Goal: Navigation & Orientation: Find specific page/section

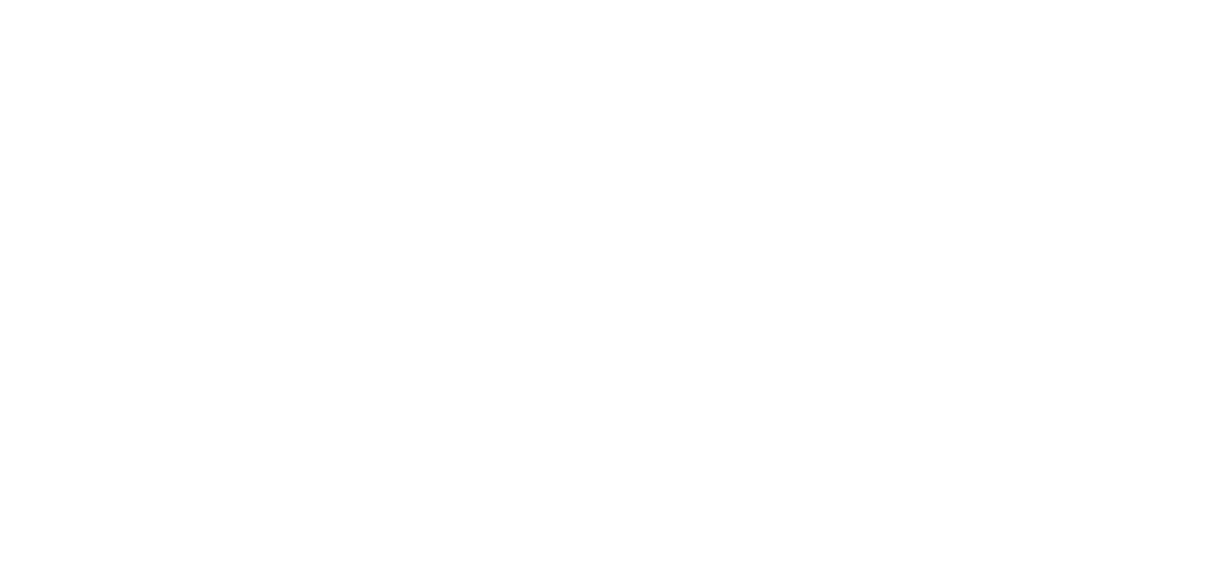
select select "*"
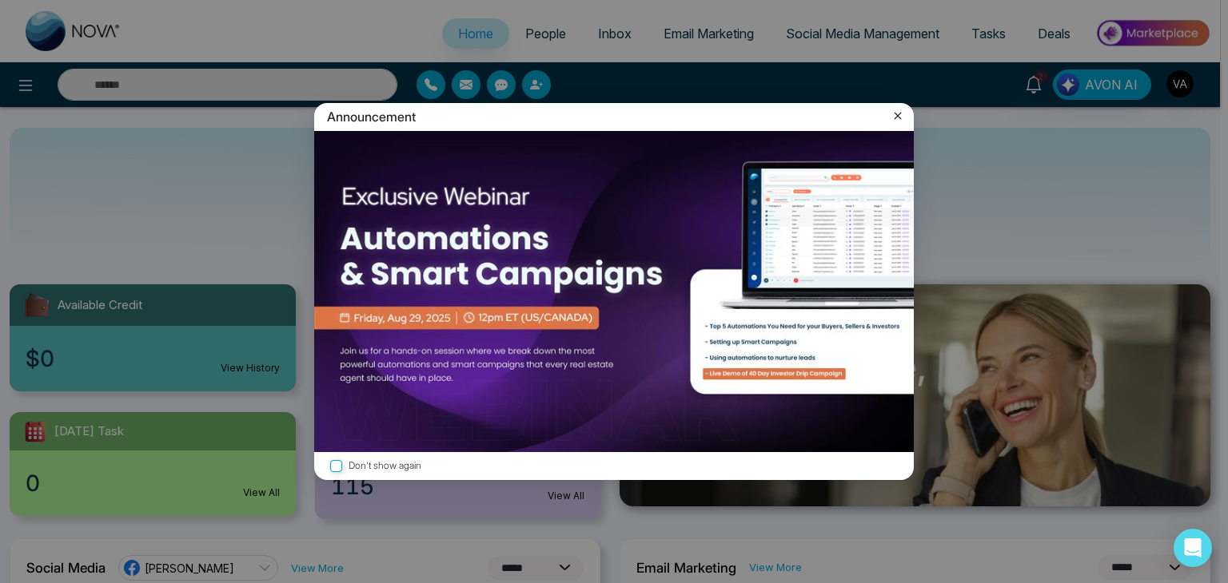
click at [898, 115] on icon at bounding box center [897, 116] width 7 height 7
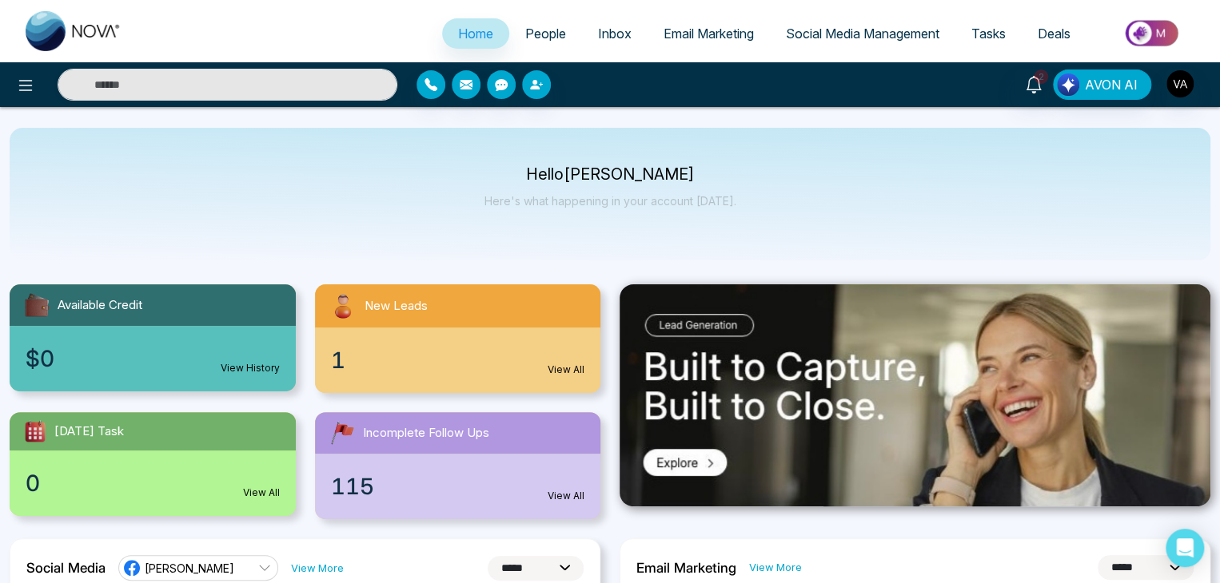
click at [540, 21] on link "People" at bounding box center [545, 33] width 73 height 30
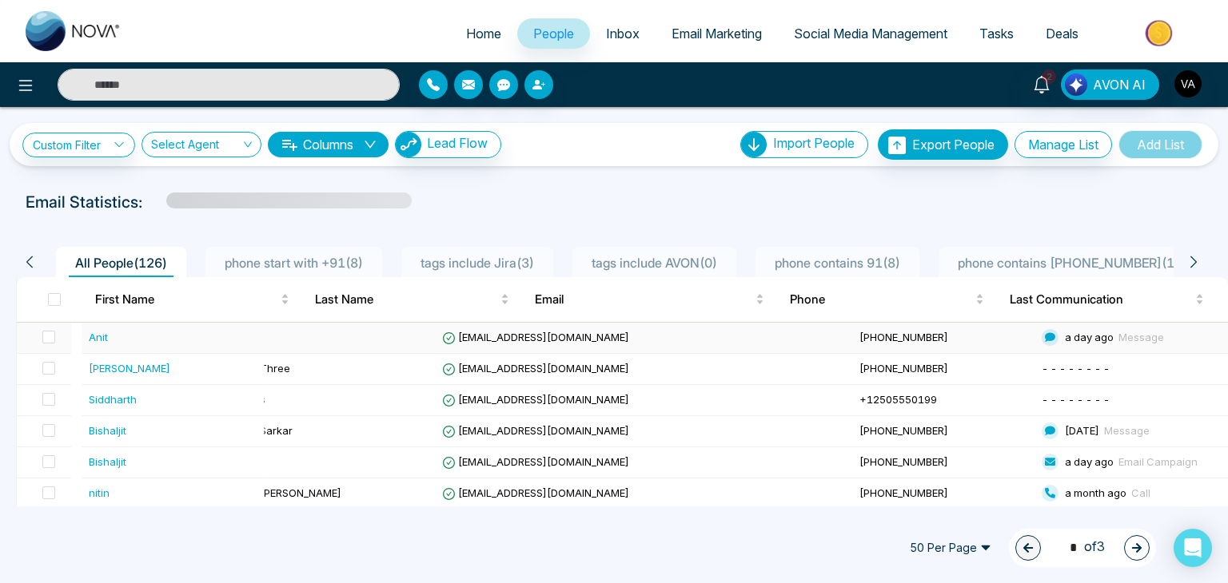
click at [523, 328] on td "[EMAIL_ADDRESS][DOMAIN_NAME]" at bounding box center [644, 338] width 417 height 31
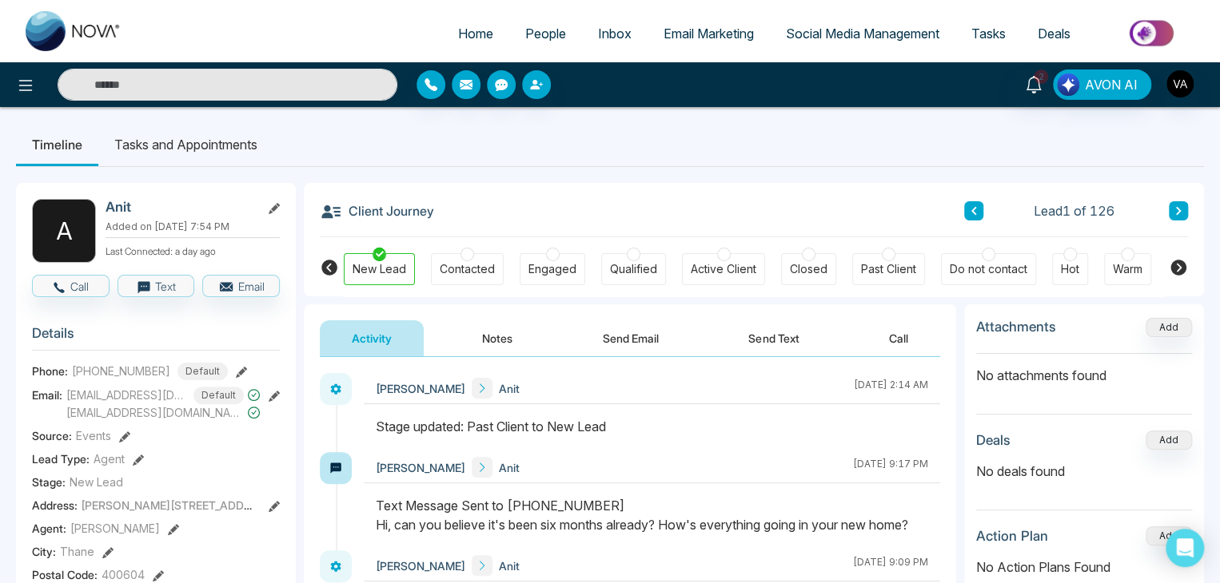
click at [1181, 269] on icon at bounding box center [1178, 268] width 16 height 16
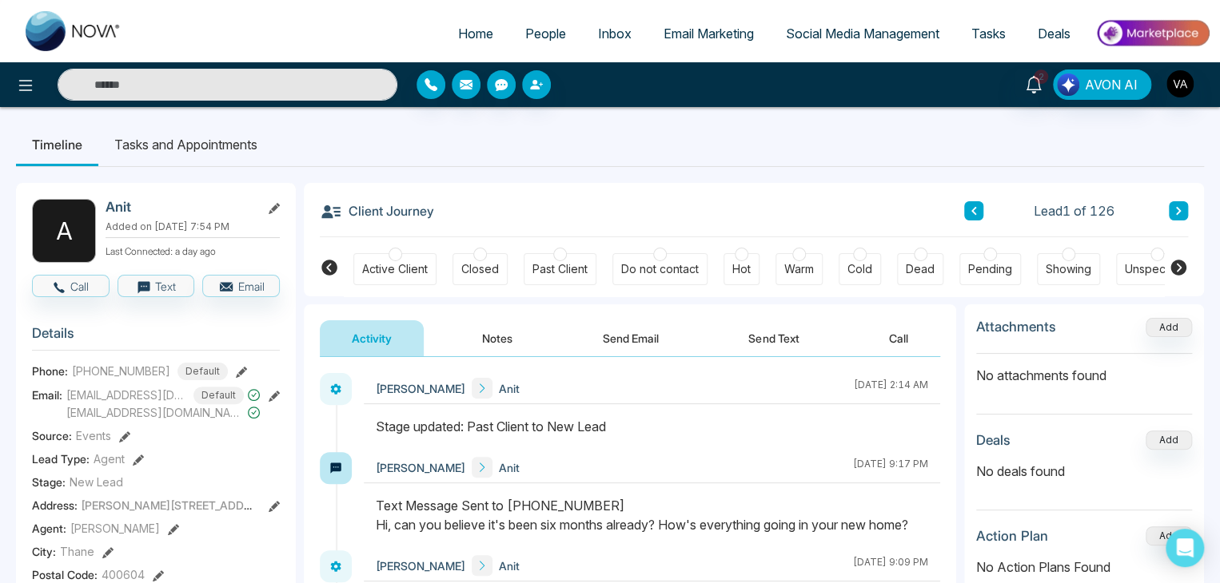
scroll to position [0, 356]
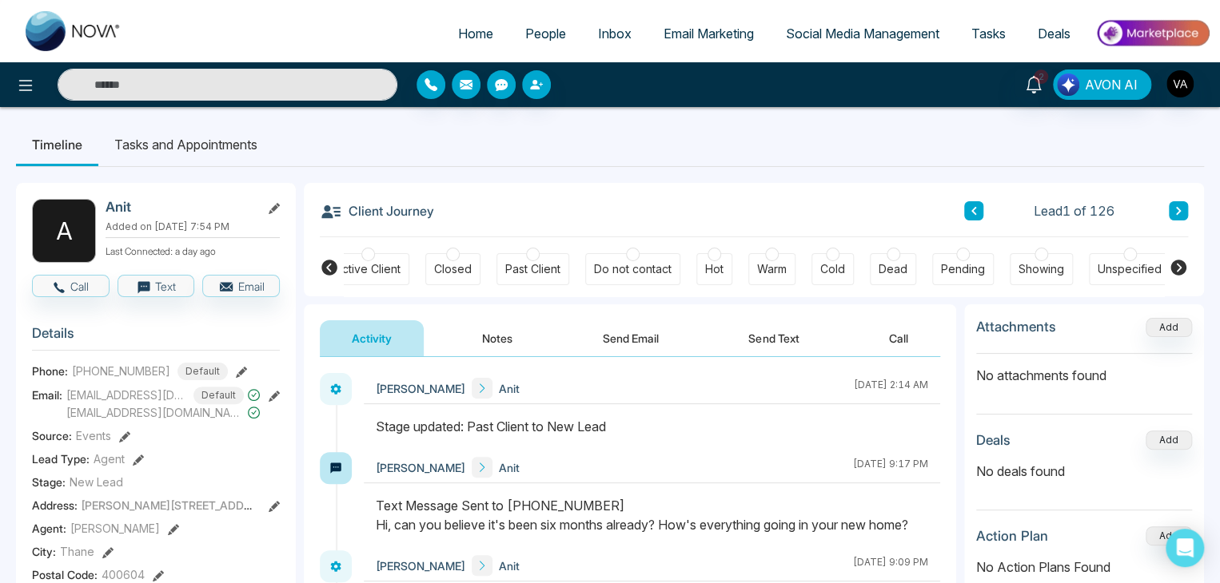
click at [322, 273] on icon at bounding box center [329, 267] width 19 height 19
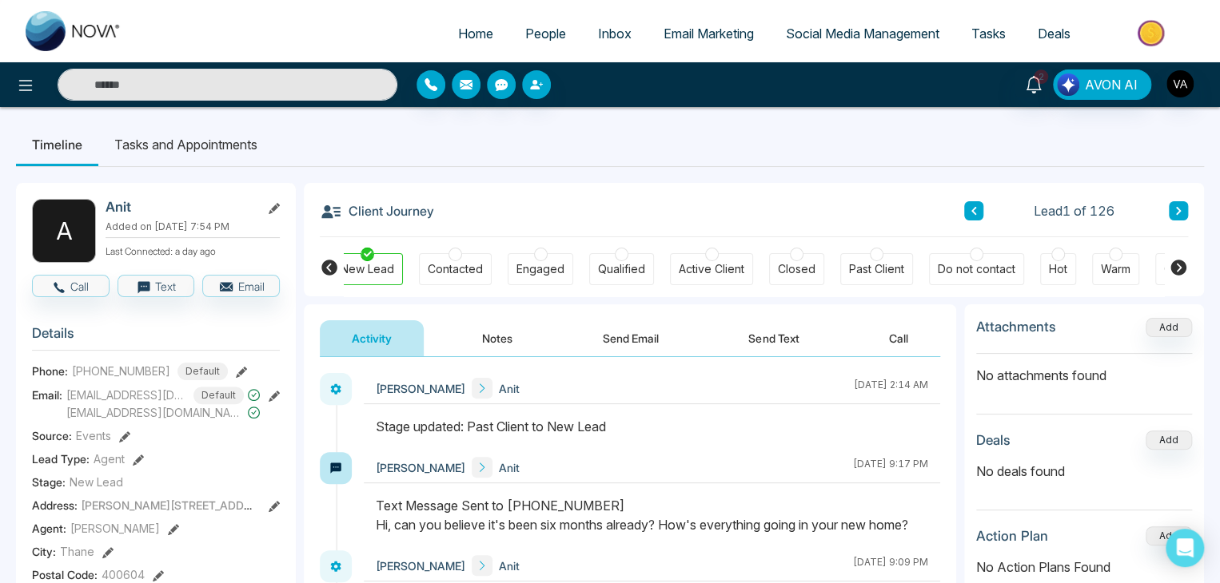
scroll to position [0, 0]
click at [1180, 265] on icon at bounding box center [1178, 268] width 16 height 16
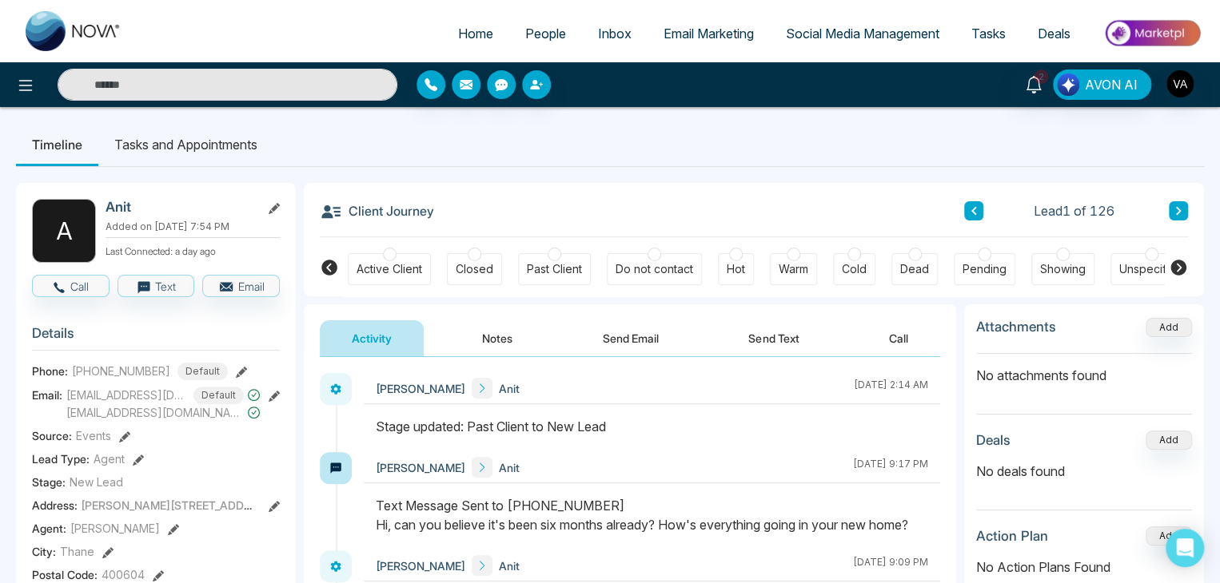
scroll to position [0, 356]
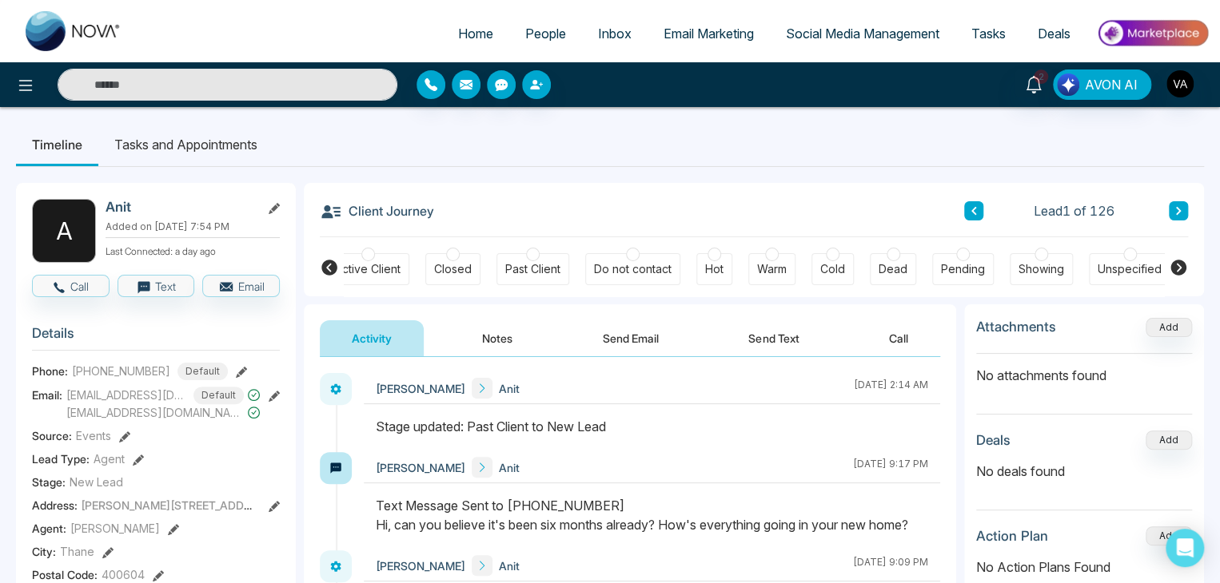
click at [330, 266] on icon at bounding box center [329, 268] width 16 height 16
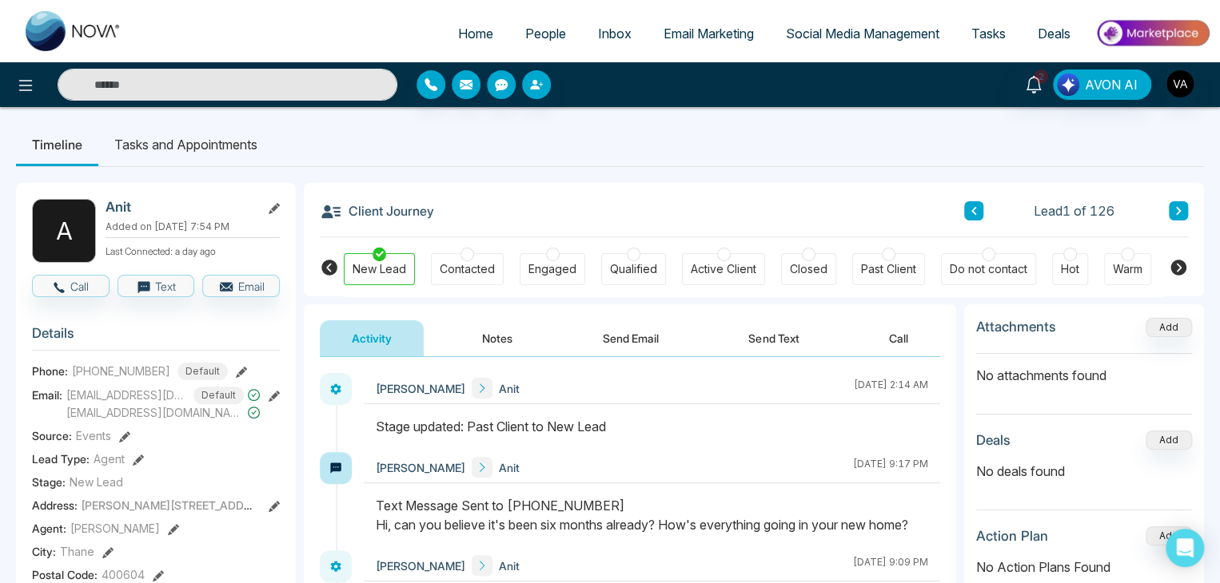
click at [1176, 270] on icon at bounding box center [1177, 267] width 19 height 19
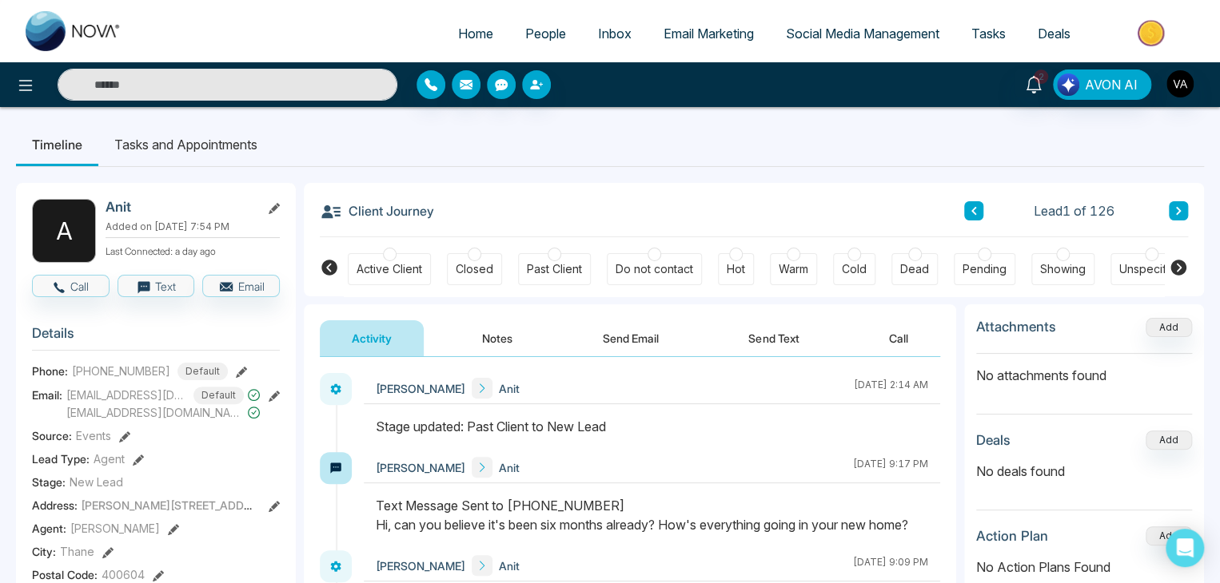
scroll to position [0, 356]
click at [321, 266] on icon at bounding box center [329, 268] width 16 height 16
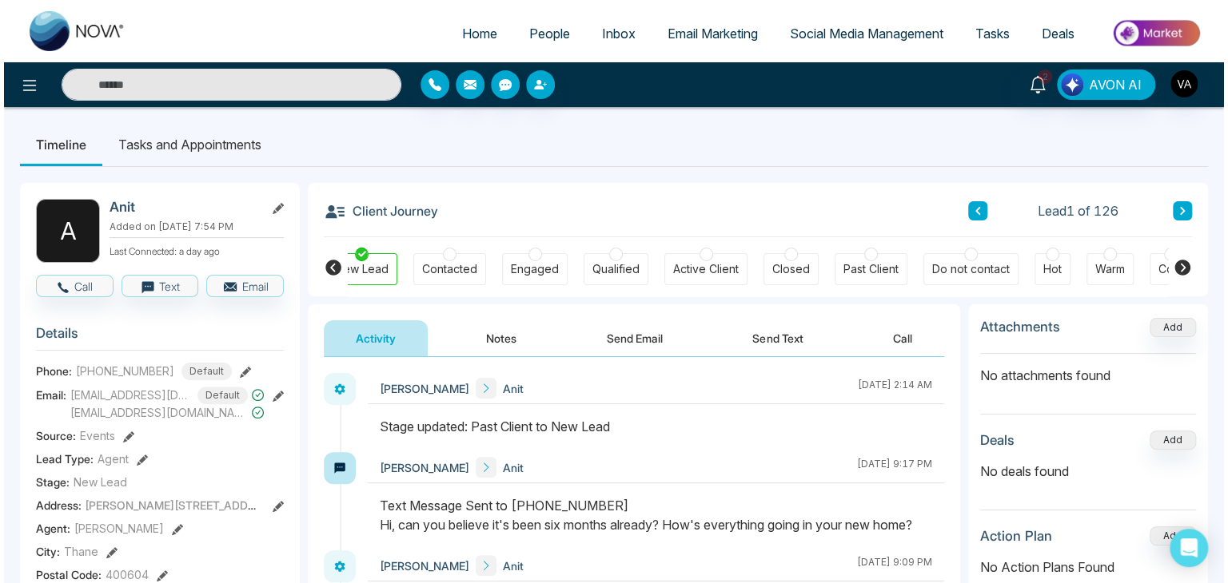
scroll to position [0, 0]
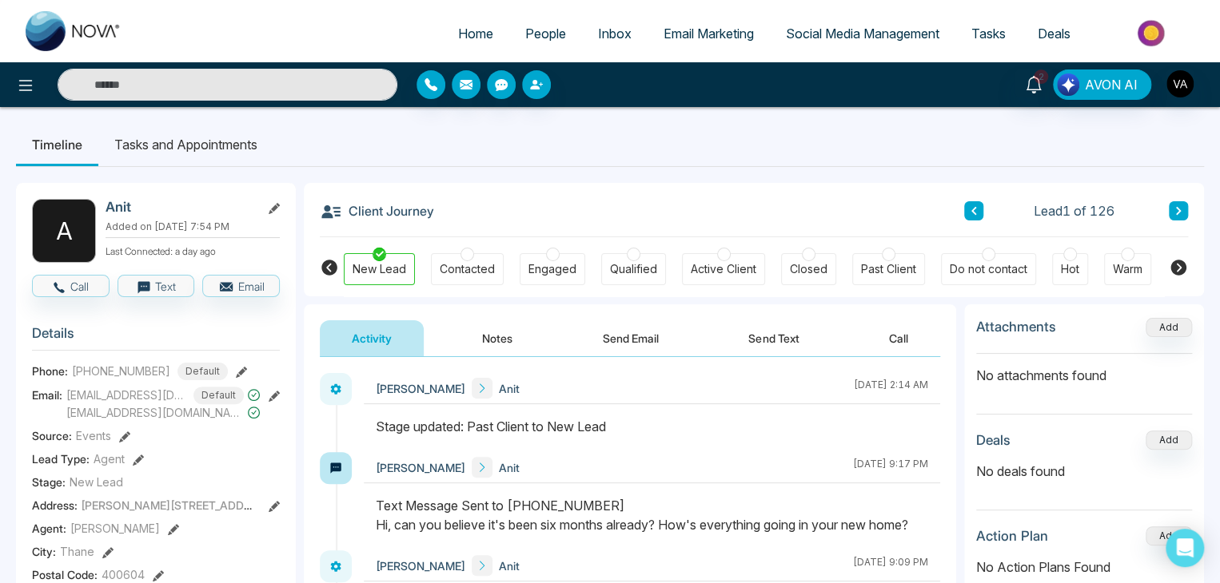
click at [764, 144] on ul "Timeline Tasks and Appointments" at bounding box center [610, 144] width 1188 height 43
click at [809, 125] on ul "Timeline Tasks and Appointments" at bounding box center [610, 144] width 1188 height 43
click at [754, 124] on ul "Timeline Tasks and Appointments" at bounding box center [610, 144] width 1188 height 43
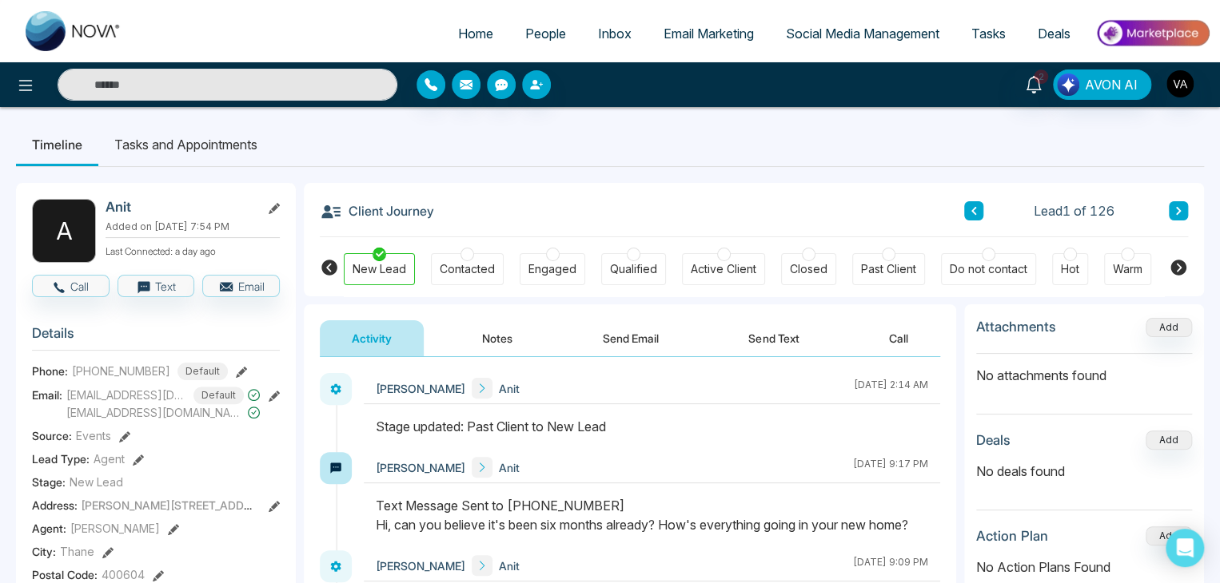
click at [547, 29] on span "People" at bounding box center [545, 34] width 41 height 16
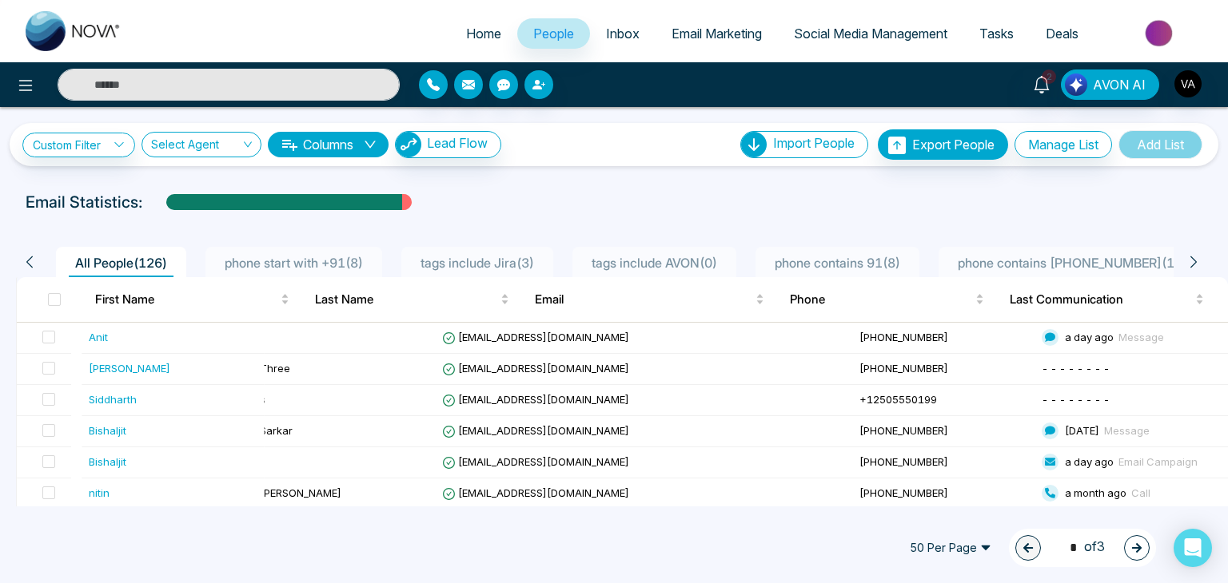
click at [659, 178] on div "Custom Filter Choose a filter Cancel Apply Select Agent Columns Lead Flow Impor…" at bounding box center [614, 307] width 1228 height 400
click at [541, 33] on span "People" at bounding box center [553, 34] width 41 height 16
click at [476, 173] on div "Custom Filter Choose a filter Cancel Apply Select Agent Columns Lead Flow Impor…" at bounding box center [614, 307] width 1228 height 400
